Goal: Information Seeking & Learning: Check status

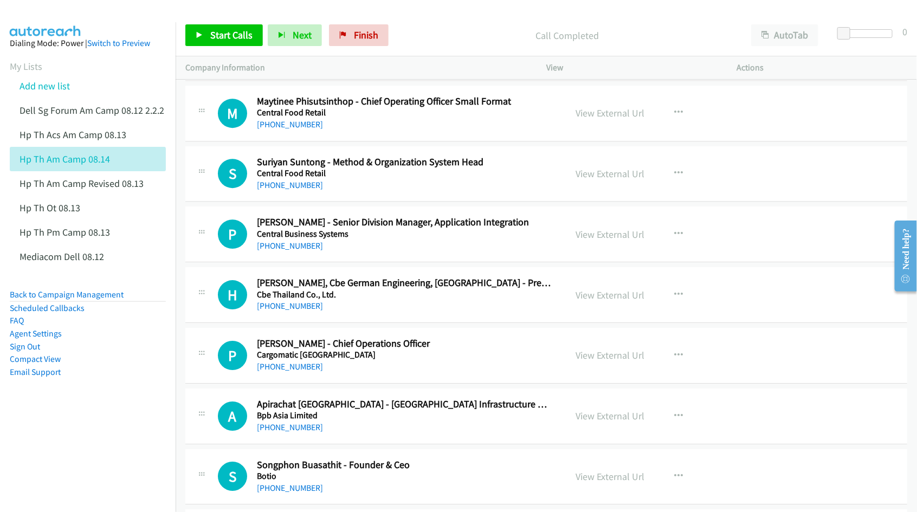
scroll to position [6980, 0]
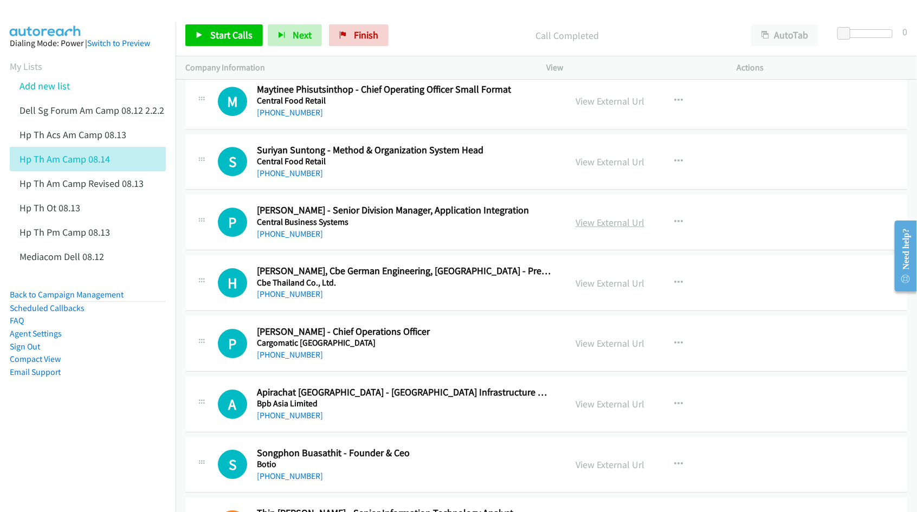
click at [594, 229] on link "View External Url" at bounding box center [610, 222] width 69 height 12
click at [587, 350] on link "View External Url" at bounding box center [610, 343] width 69 height 12
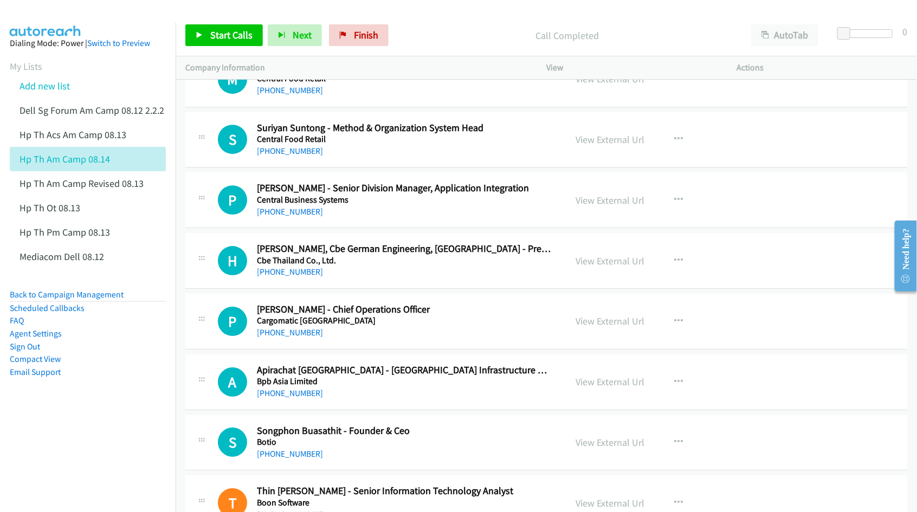
scroll to position [7048, 0]
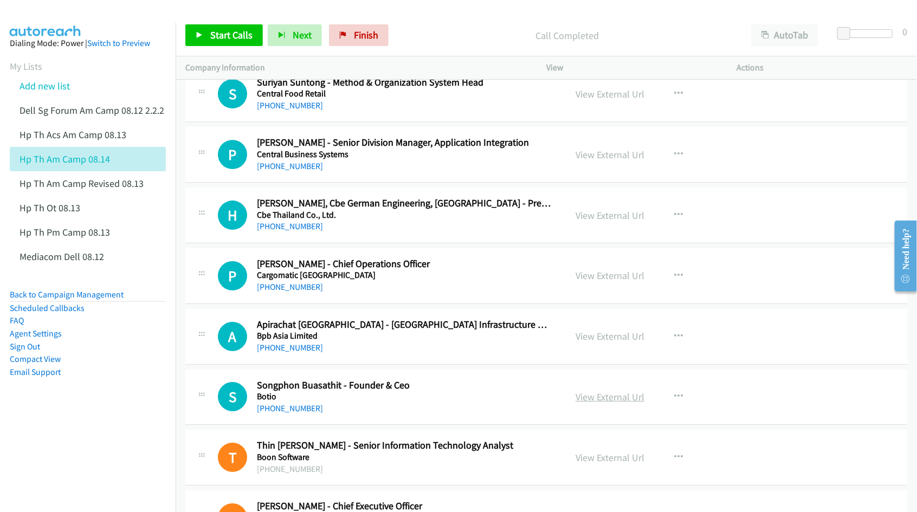
click at [590, 403] on link "View External Url" at bounding box center [610, 397] width 69 height 12
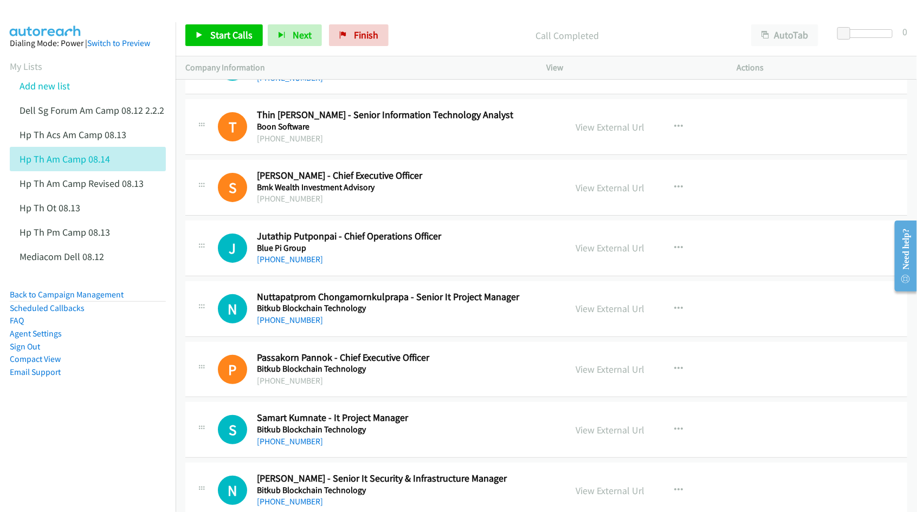
scroll to position [7387, 0]
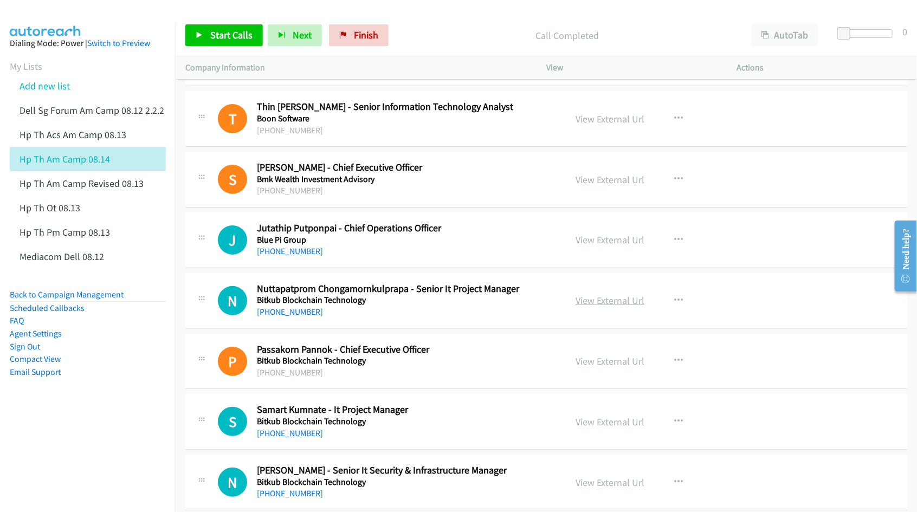
click at [614, 307] on link "View External Url" at bounding box center [610, 300] width 69 height 12
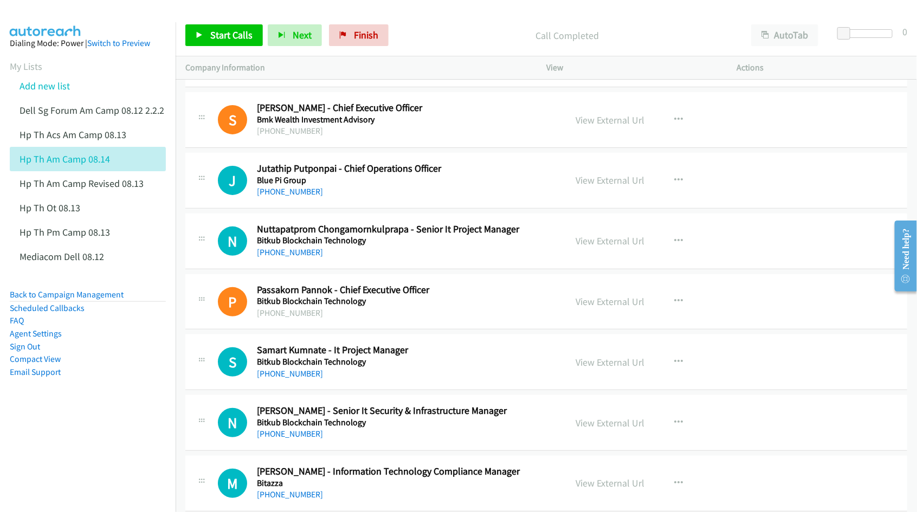
scroll to position [7455, 0]
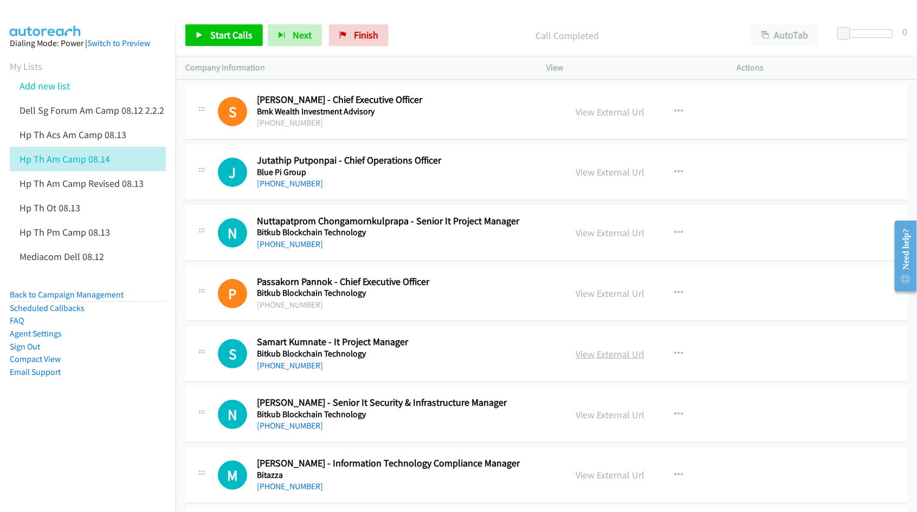
click at [593, 361] on link "View External Url" at bounding box center [610, 354] width 69 height 12
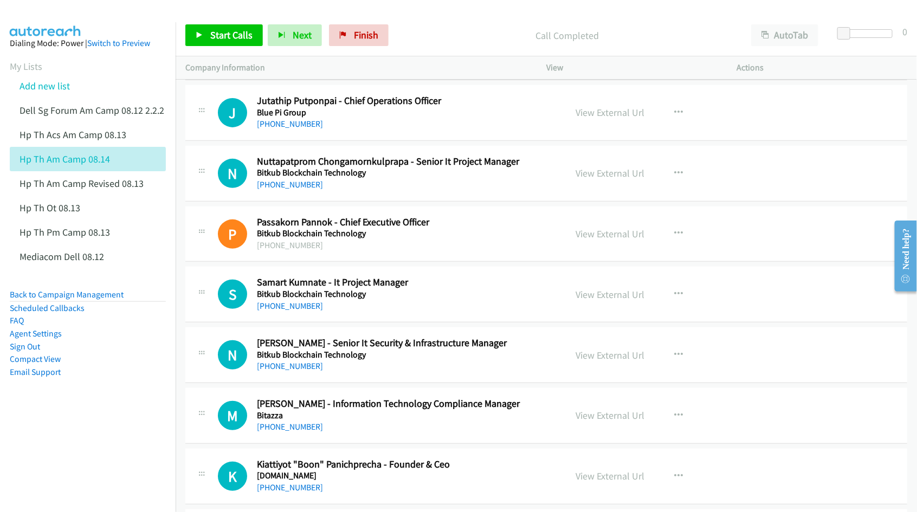
scroll to position [7523, 0]
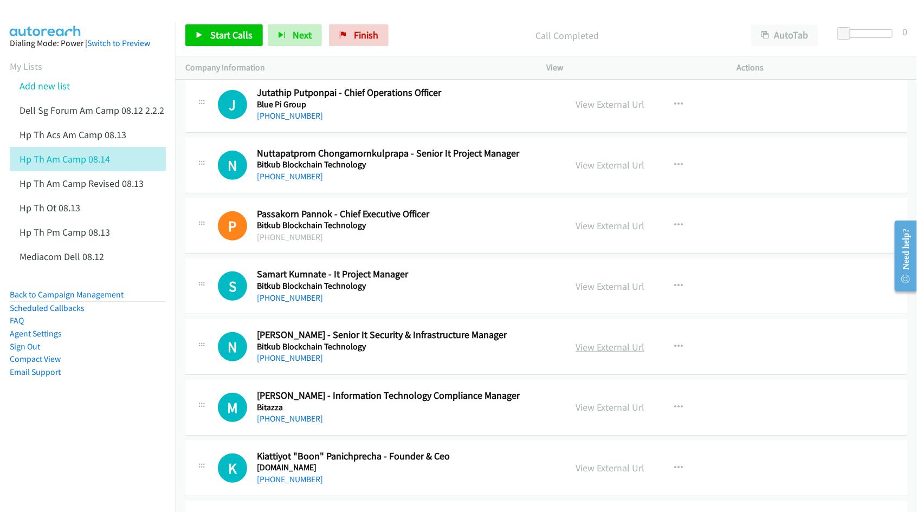
click at [602, 353] on link "View External Url" at bounding box center [610, 347] width 69 height 12
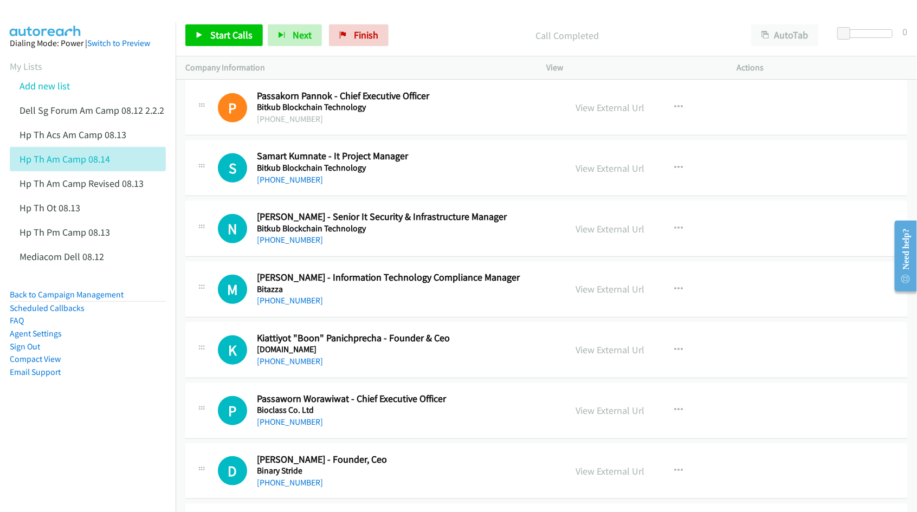
scroll to position [7658, 0]
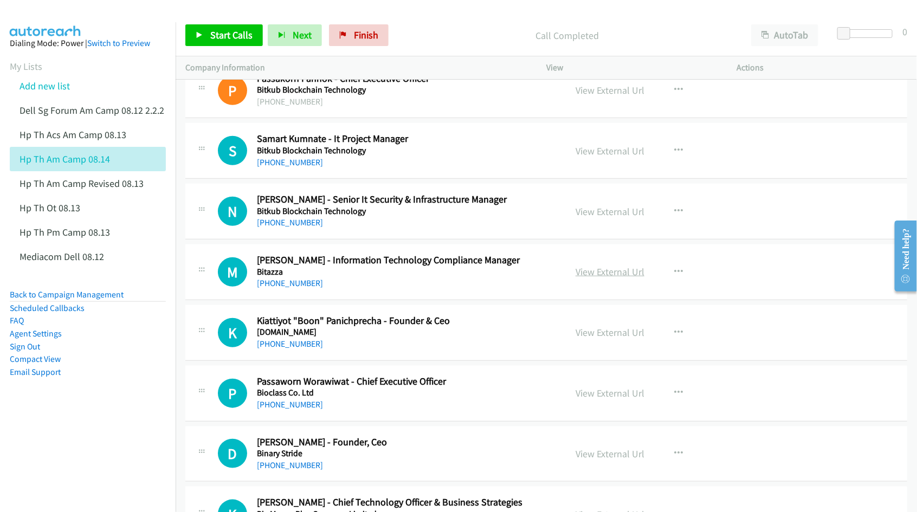
click at [616, 278] on link "View External Url" at bounding box center [610, 272] width 69 height 12
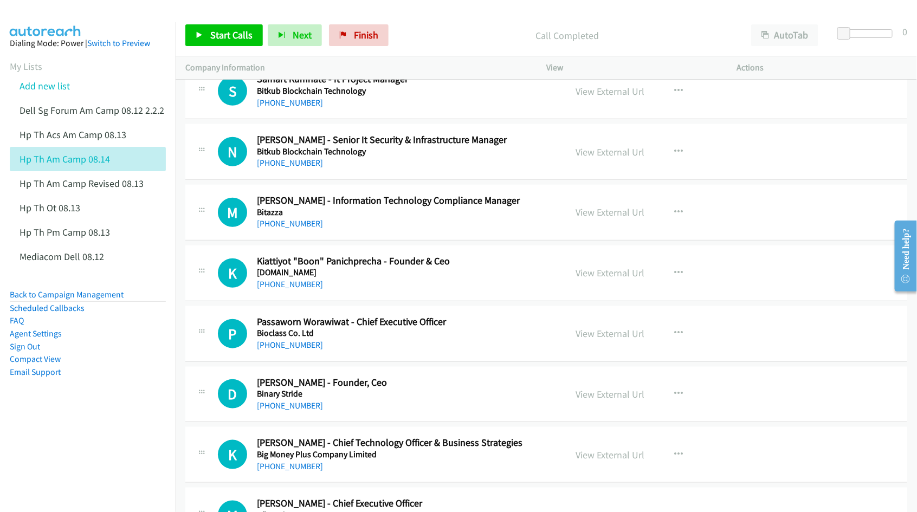
scroll to position [7726, 0]
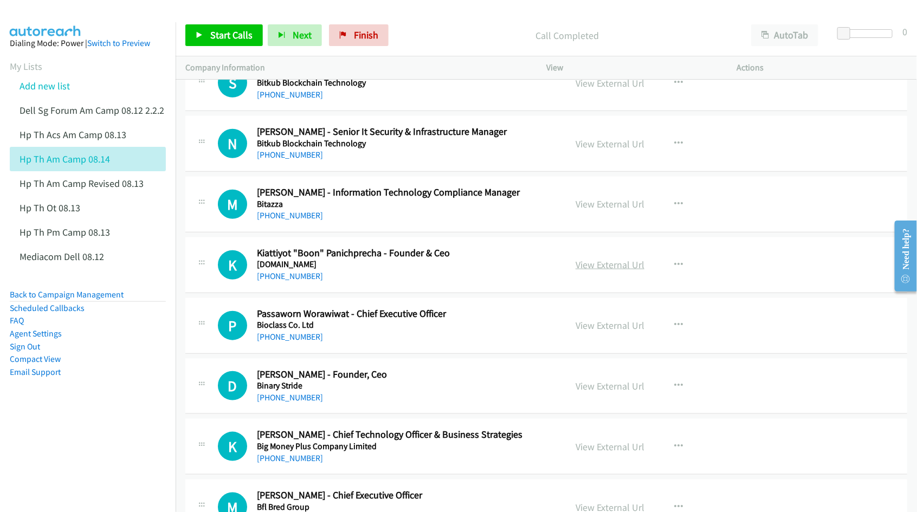
click at [584, 271] on link "View External Url" at bounding box center [610, 265] width 69 height 12
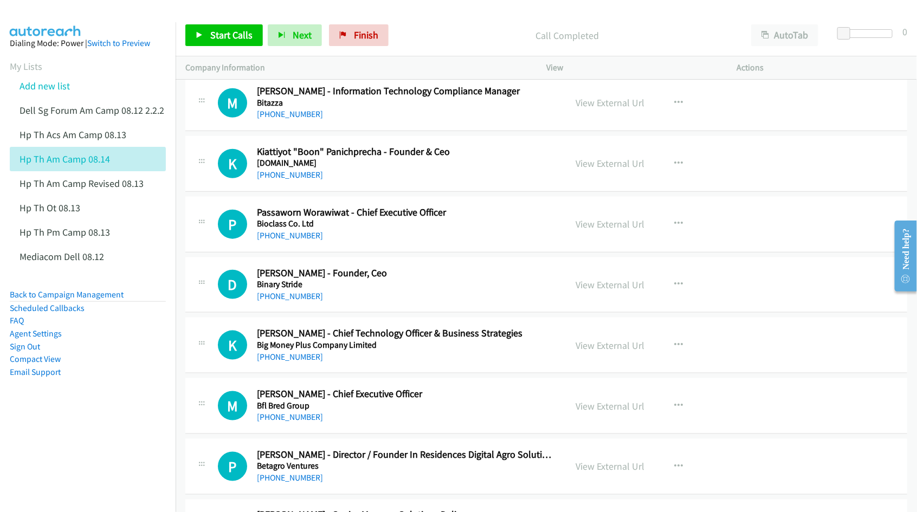
scroll to position [7861, 0]
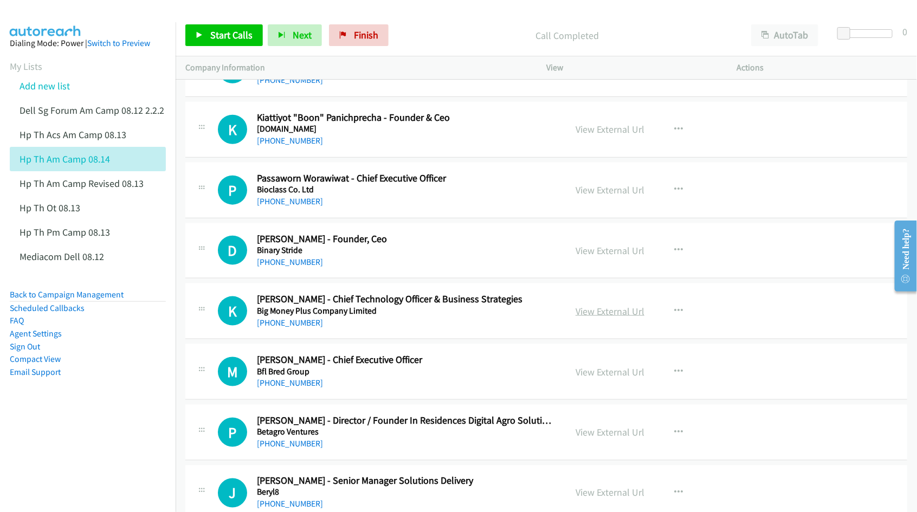
click at [599, 318] on link "View External Url" at bounding box center [610, 311] width 69 height 12
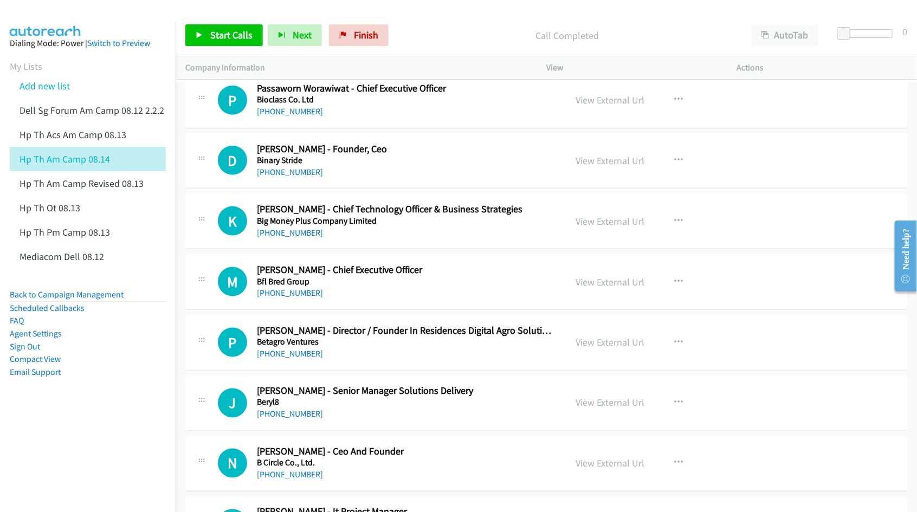
scroll to position [7997, 0]
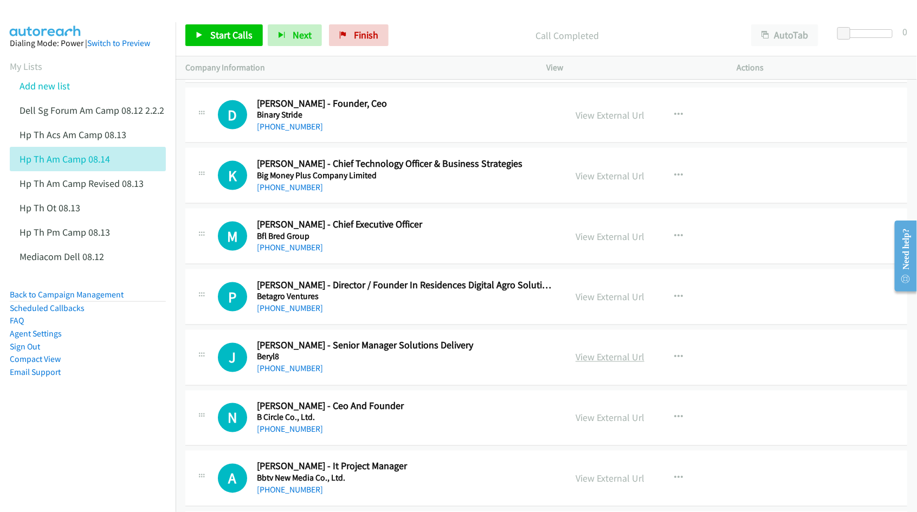
click at [581, 364] on link "View External Url" at bounding box center [610, 357] width 69 height 12
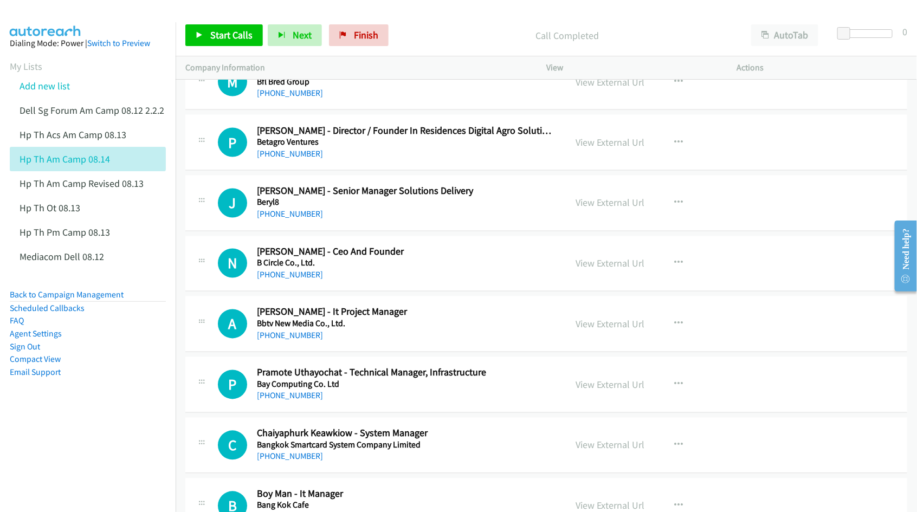
scroll to position [8200, 0]
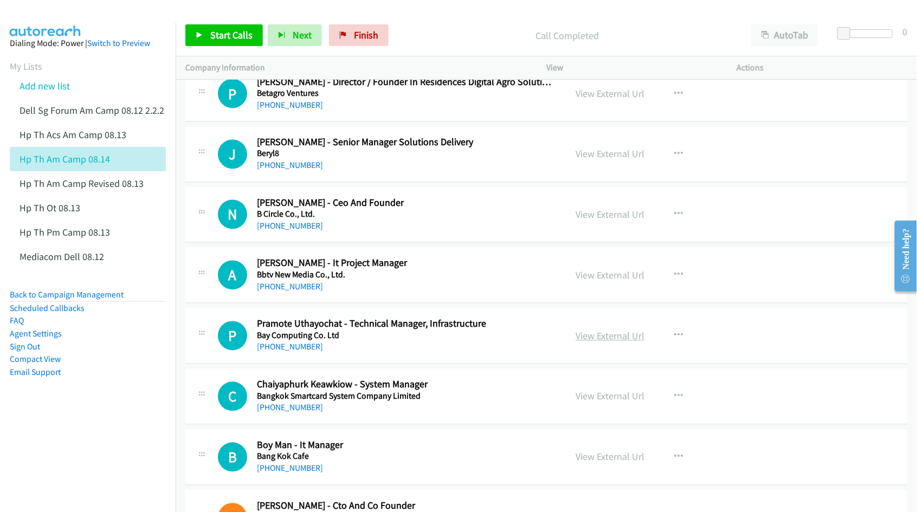
click at [601, 343] on link "View External Url" at bounding box center [610, 336] width 69 height 12
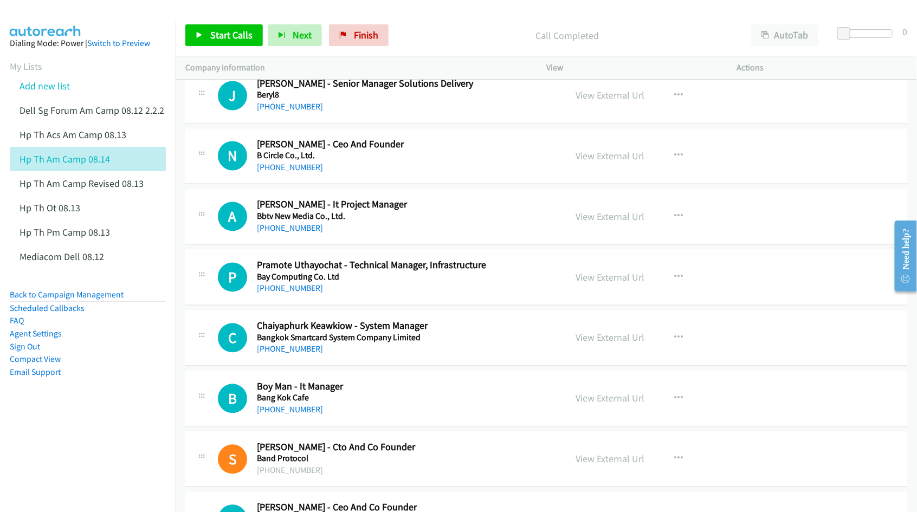
scroll to position [8268, 0]
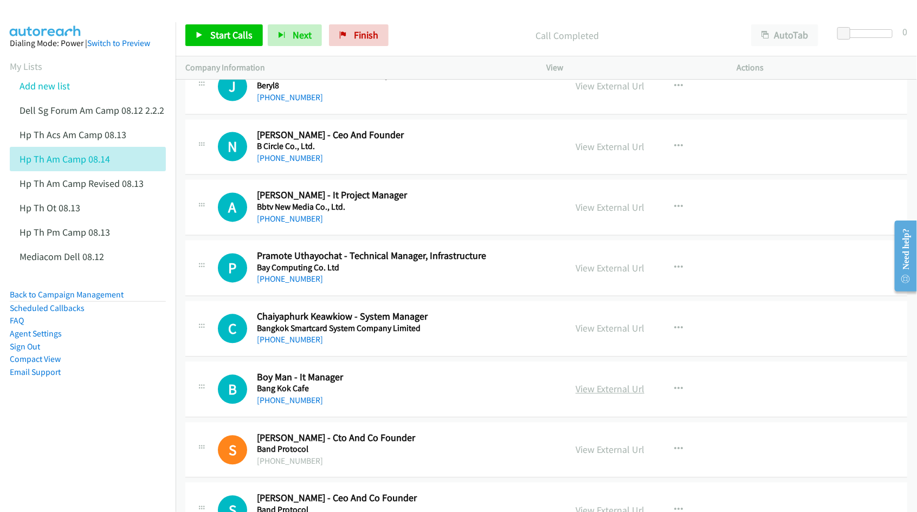
click at [614, 396] on link "View External Url" at bounding box center [610, 389] width 69 height 12
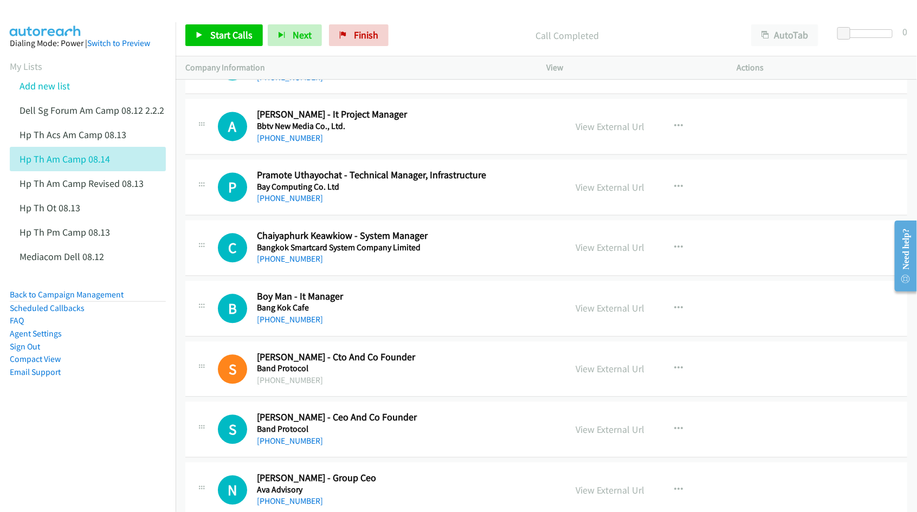
scroll to position [8404, 0]
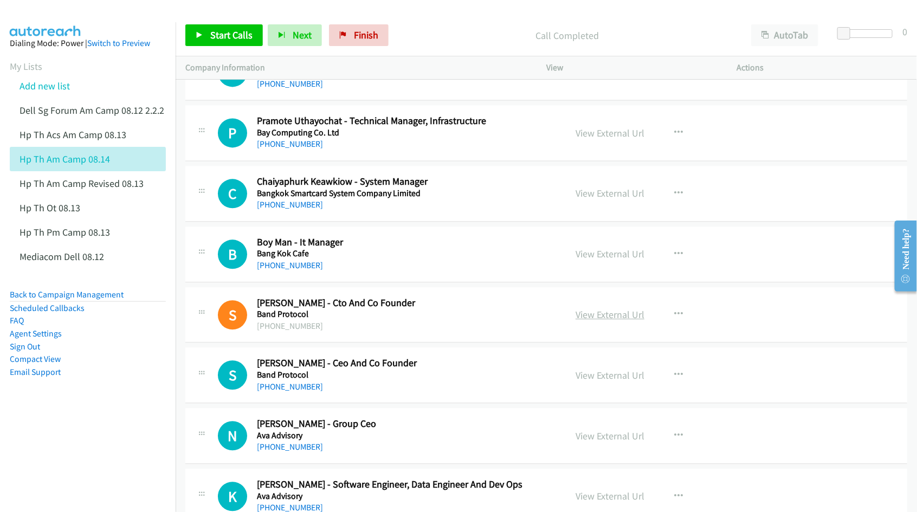
click at [618, 321] on link "View External Url" at bounding box center [610, 314] width 69 height 12
click at [594, 382] on link "View External Url" at bounding box center [610, 375] width 69 height 12
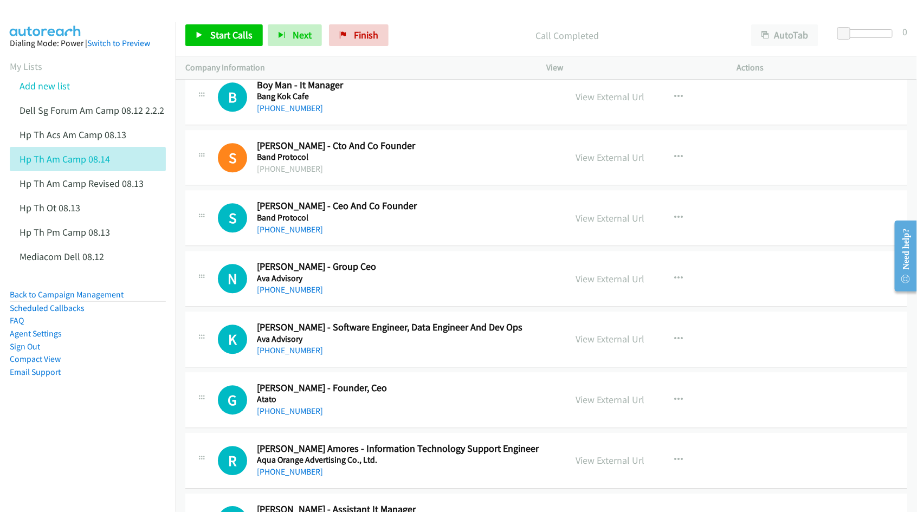
scroll to position [8607, 0]
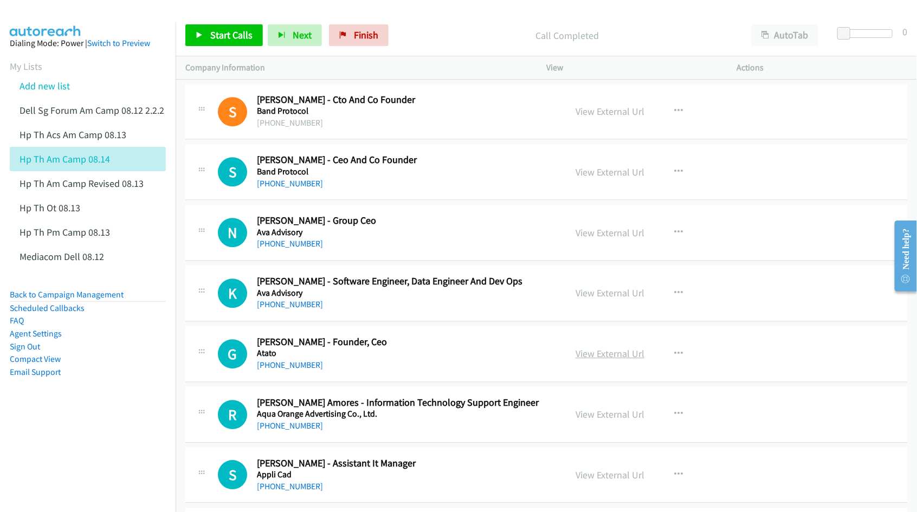
click at [602, 360] on link "View External Url" at bounding box center [610, 354] width 69 height 12
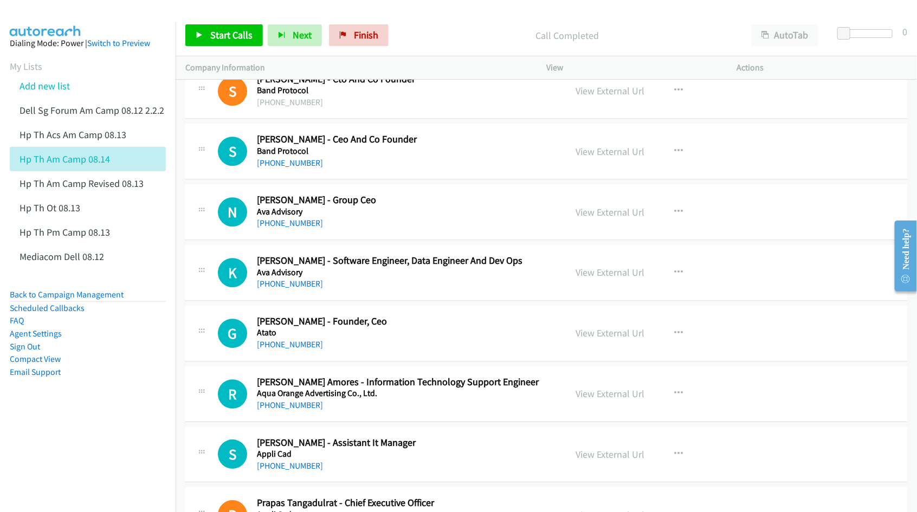
scroll to position [8675, 0]
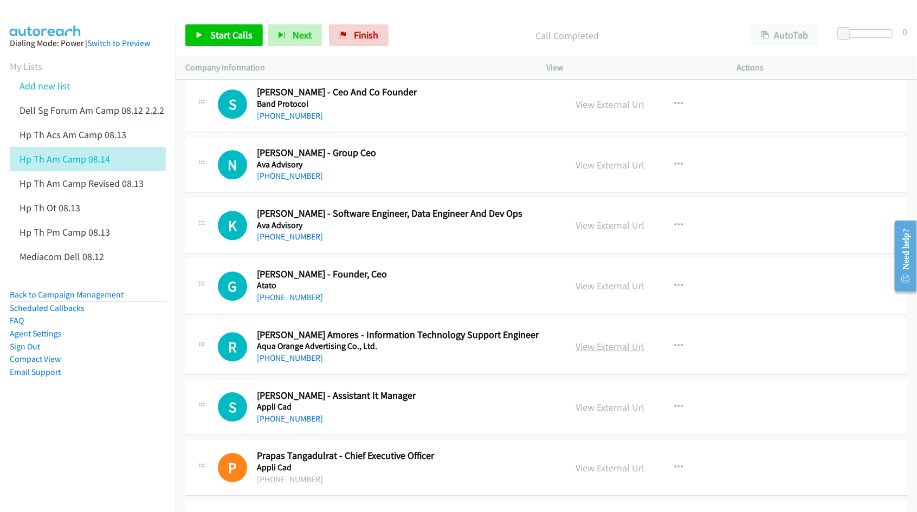
click at [605, 353] on link "View External Url" at bounding box center [610, 346] width 69 height 12
click at [605, 414] on link "View External Url" at bounding box center [610, 407] width 69 height 12
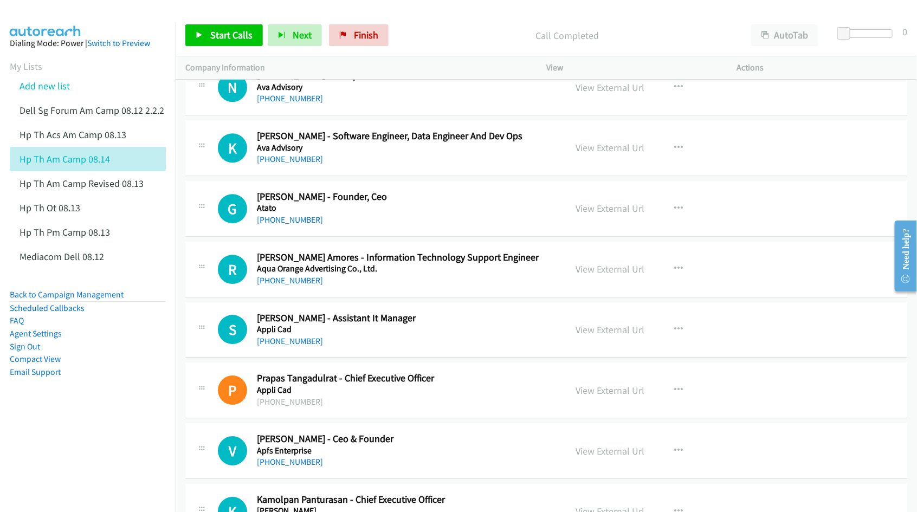
scroll to position [8810, 0]
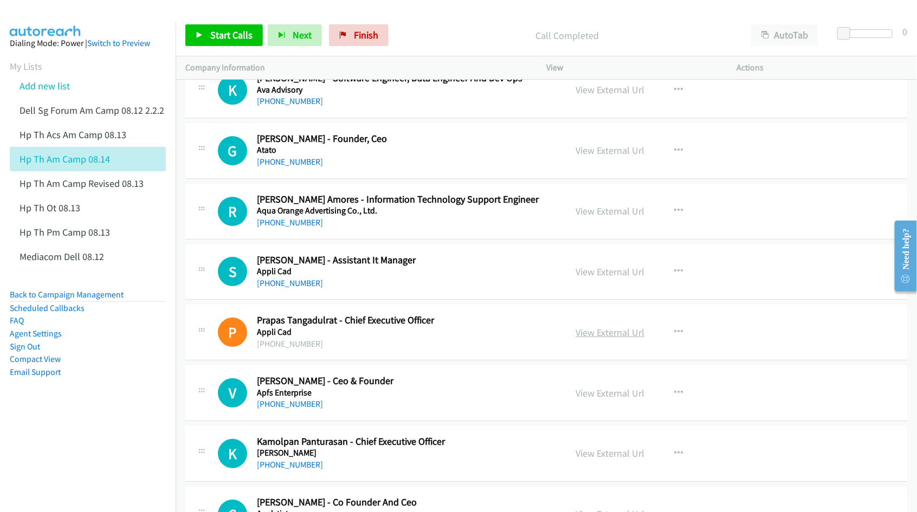
click at [597, 339] on link "View External Url" at bounding box center [610, 332] width 69 height 12
click at [602, 400] on link "View External Url" at bounding box center [610, 393] width 69 height 12
click at [603, 460] on link "View External Url" at bounding box center [610, 453] width 69 height 12
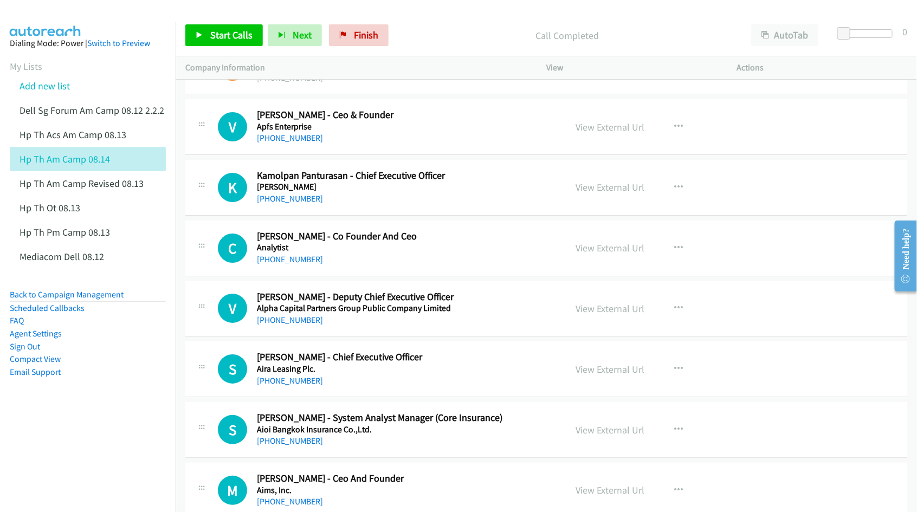
scroll to position [9081, 0]
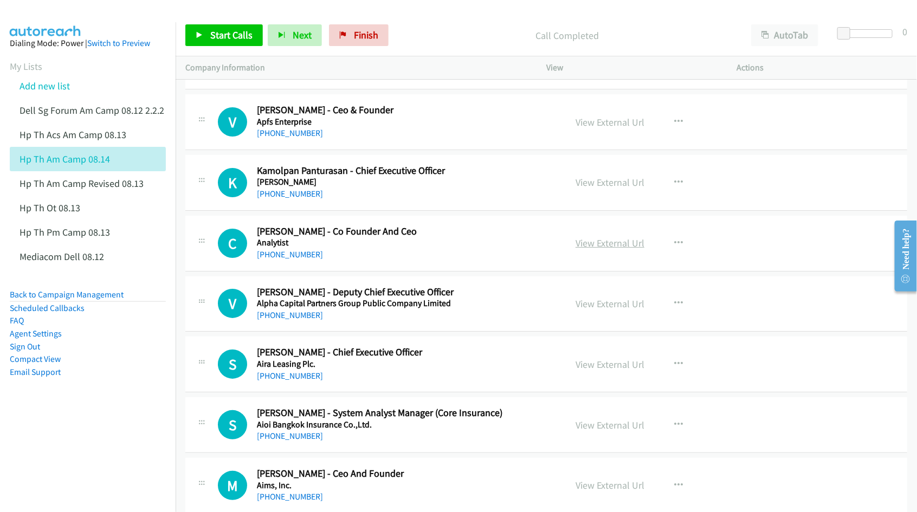
click at [598, 249] on link "View External Url" at bounding box center [610, 243] width 69 height 12
drag, startPoint x: 590, startPoint y: 321, endPoint x: 597, endPoint y: 319, distance: 7.4
click at [595, 310] on link "View External Url" at bounding box center [610, 304] width 69 height 12
click at [589, 371] on link "View External Url" at bounding box center [610, 364] width 69 height 12
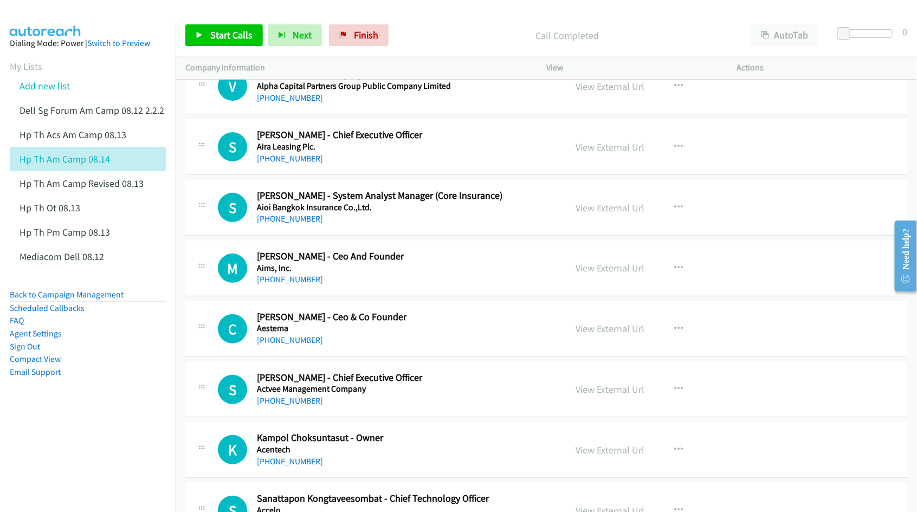
scroll to position [9352, 0]
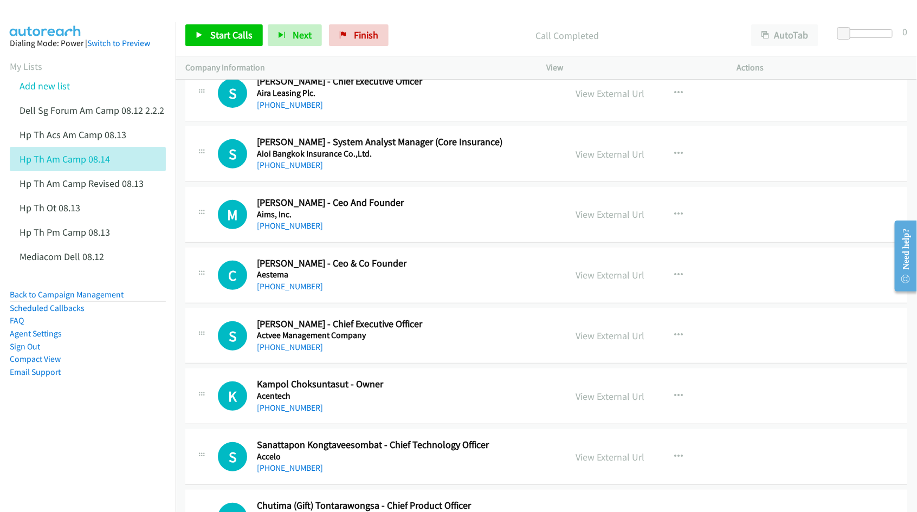
drag, startPoint x: 592, startPoint y: 232, endPoint x: 597, endPoint y: 240, distance: 10.2
click at [601, 221] on link "View External Url" at bounding box center [610, 214] width 69 height 12
click at [595, 281] on link "View External Url" at bounding box center [610, 275] width 69 height 12
click at [595, 342] on link "View External Url" at bounding box center [610, 336] width 69 height 12
click at [593, 403] on link "View External Url" at bounding box center [610, 396] width 69 height 12
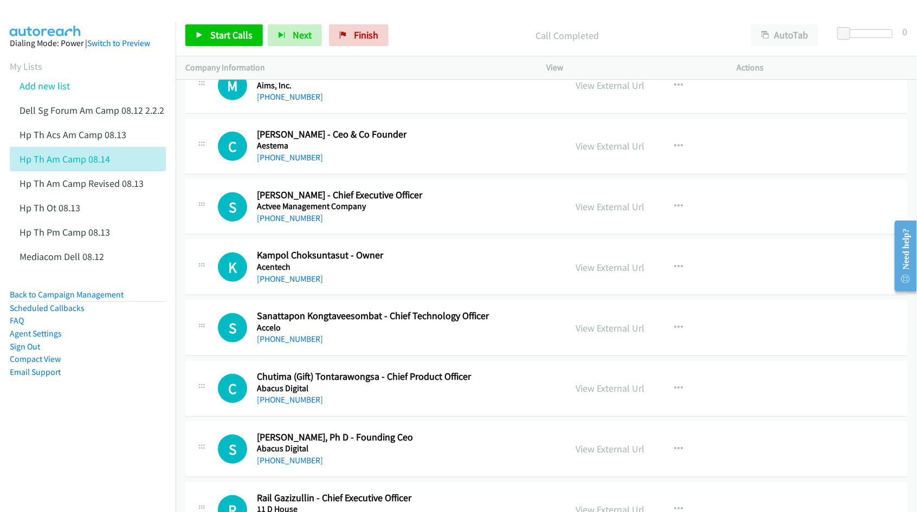
scroll to position [9488, 0]
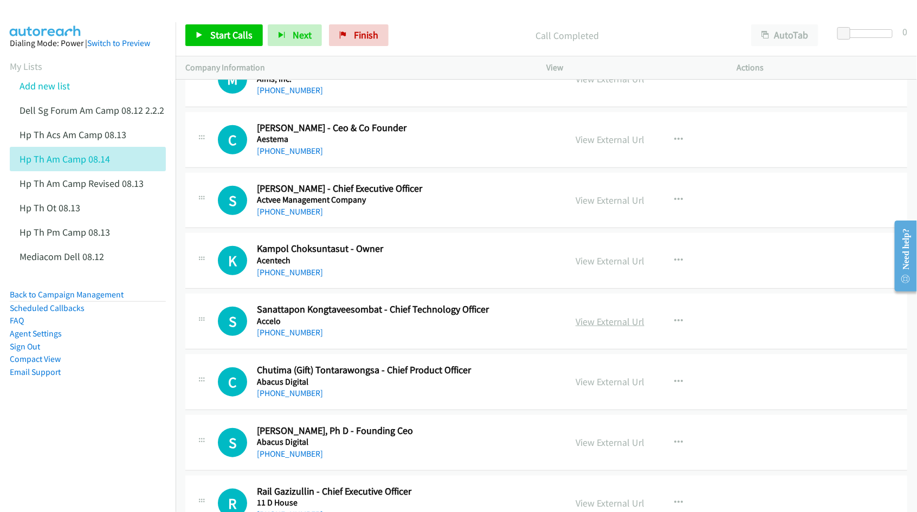
drag, startPoint x: 600, startPoint y: 337, endPoint x: 606, endPoint y: 335, distance: 6.3
click at [616, 328] on link "View External Url" at bounding box center [610, 322] width 69 height 12
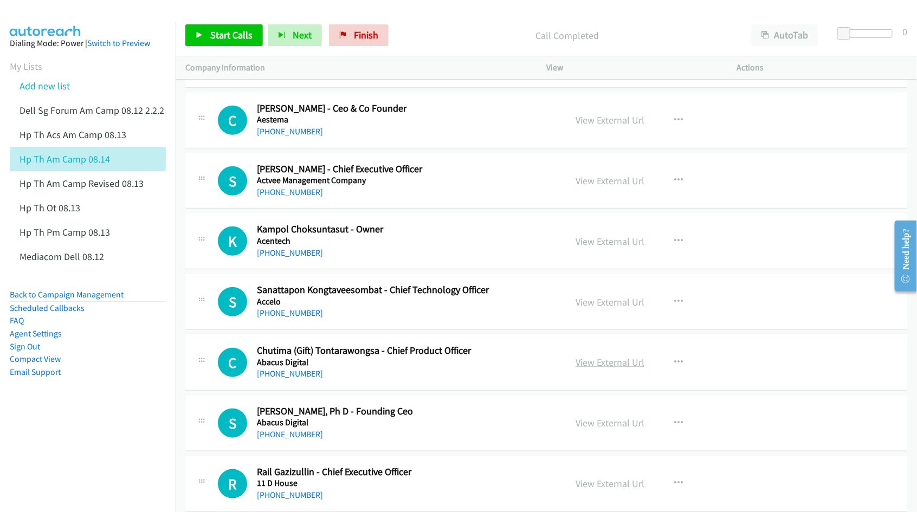
scroll to position [9541, 0]
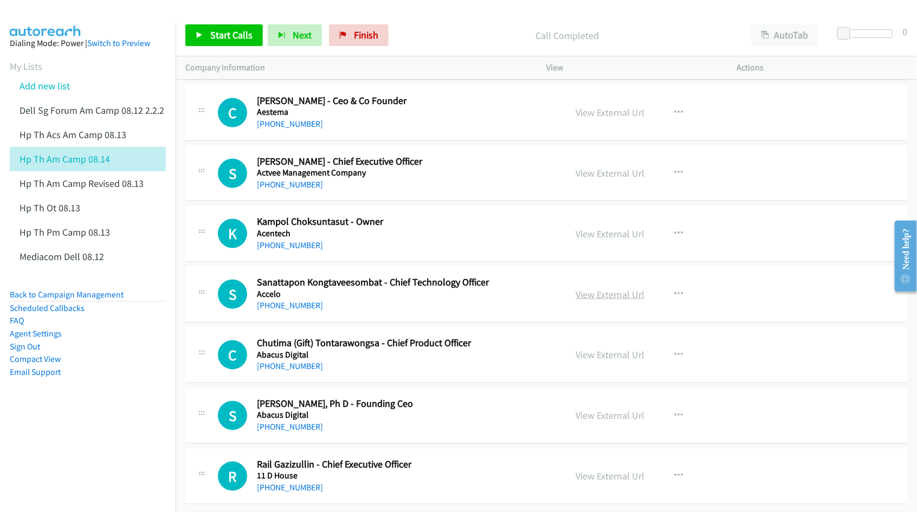
click at [581, 288] on link "View External Url" at bounding box center [610, 294] width 69 height 12
click at [600, 228] on link "View External Url" at bounding box center [610, 234] width 69 height 12
